Goal: Task Accomplishment & Management: Manage account settings

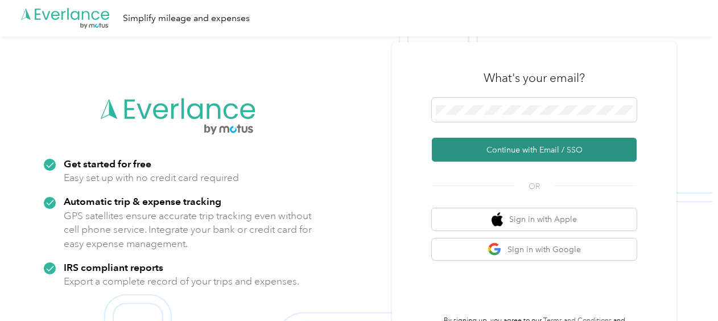
click at [543, 149] on button "Continue with Email / SSO" at bounding box center [534, 150] width 205 height 24
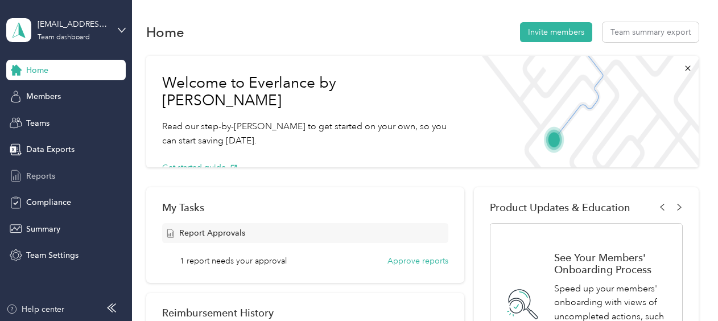
click at [49, 180] on span "Reports" at bounding box center [40, 176] width 29 height 12
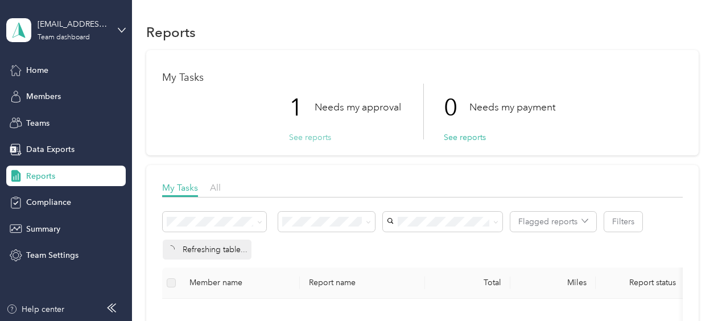
click at [299, 139] on button "See reports" at bounding box center [310, 138] width 42 height 12
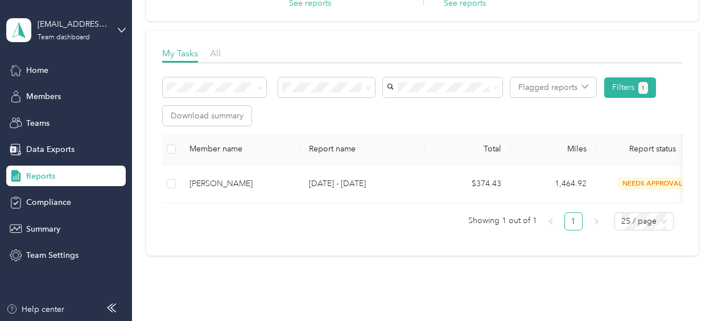
scroll to position [137, 0]
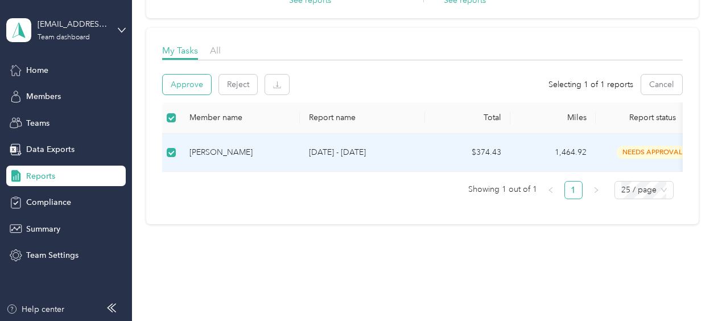
click at [185, 84] on button "Approve" at bounding box center [187, 85] width 48 height 20
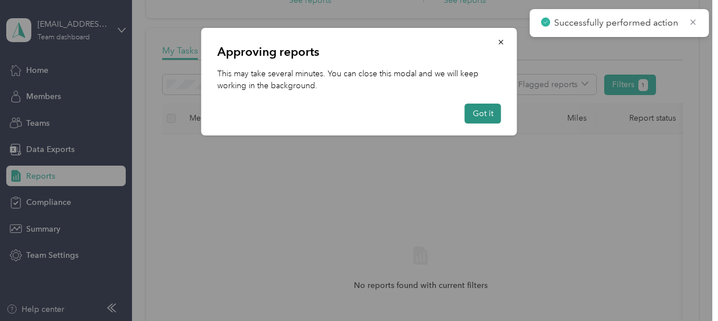
click at [478, 114] on button "Got it" at bounding box center [483, 114] width 36 height 20
